Goal: Transaction & Acquisition: Obtain resource

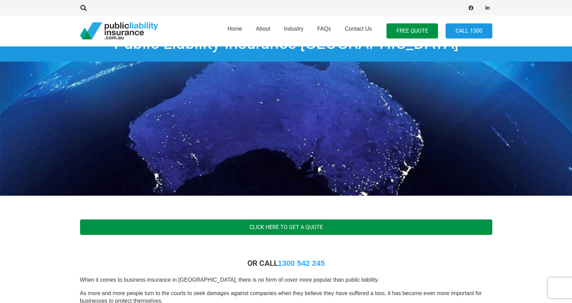
scroll to position [103, 0]
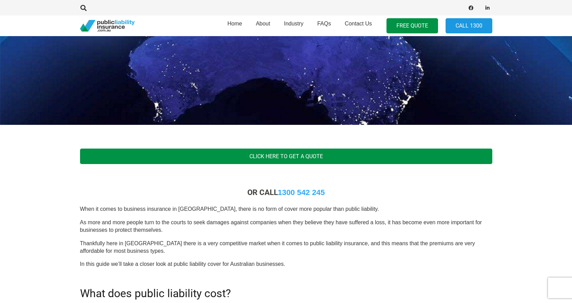
click at [281, 156] on link "Click here to get a quote" at bounding box center [286, 155] width 412 height 15
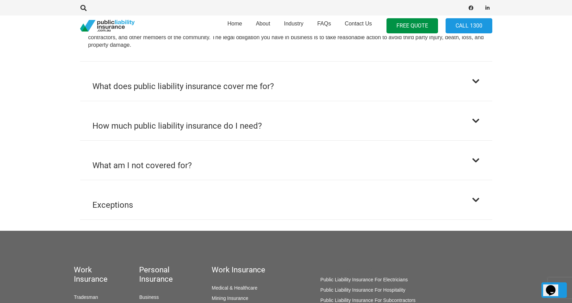
scroll to position [447, 0]
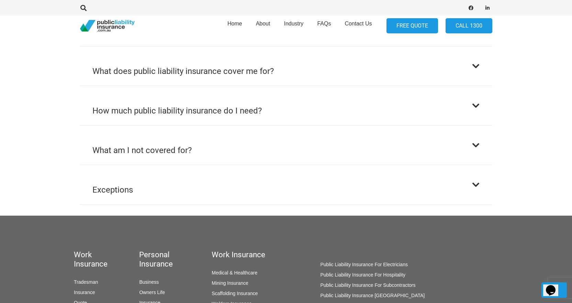
click at [410, 25] on link "FREE QUOTE" at bounding box center [413, 25] width 52 height 15
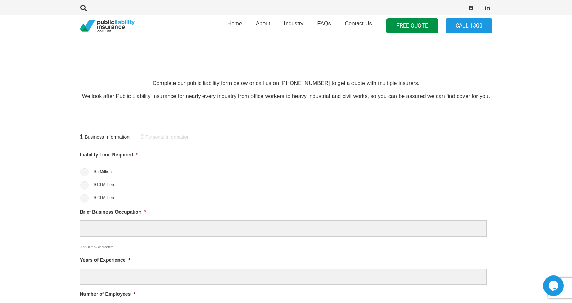
scroll to position [241, 0]
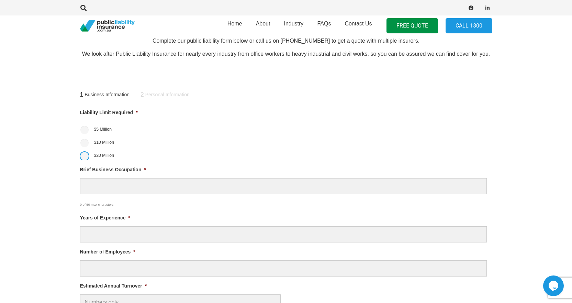
click at [86, 156] on input "$20 Million" at bounding box center [84, 156] width 8 height 8
radio input "true"
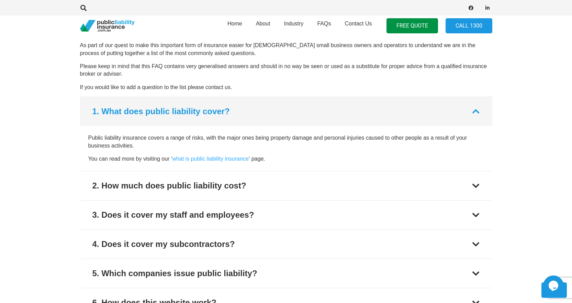
scroll to position [756, 0]
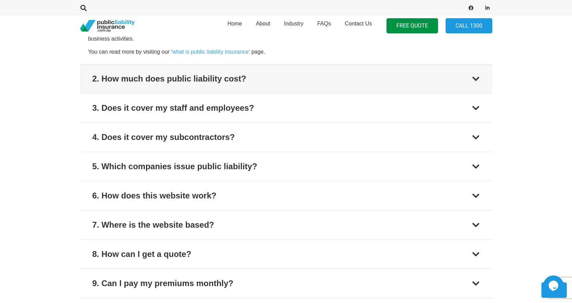
click at [475, 79] on div at bounding box center [476, 79] width 8 height 8
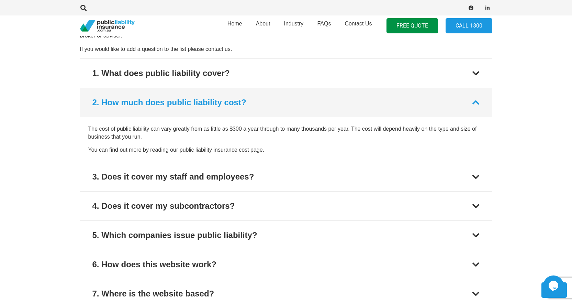
scroll to position [739, 0]
